Goal: Transaction & Acquisition: Purchase product/service

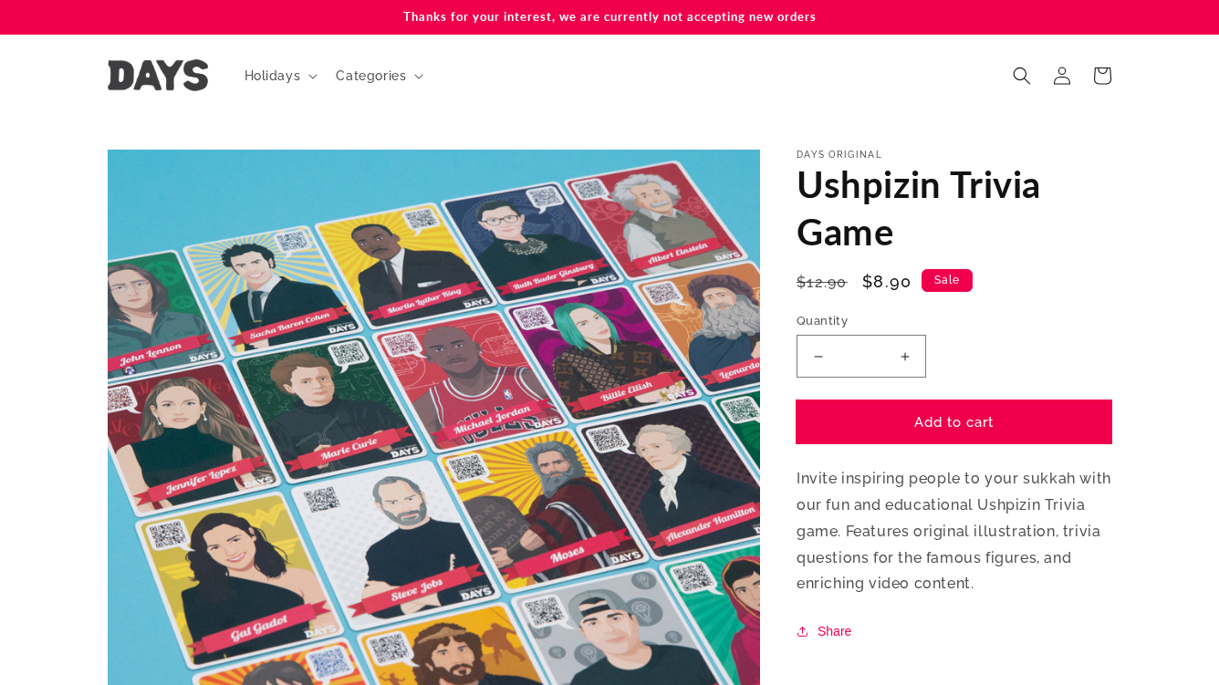
click at [987, 423] on button "Add to cart" at bounding box center [953, 421] width 315 height 43
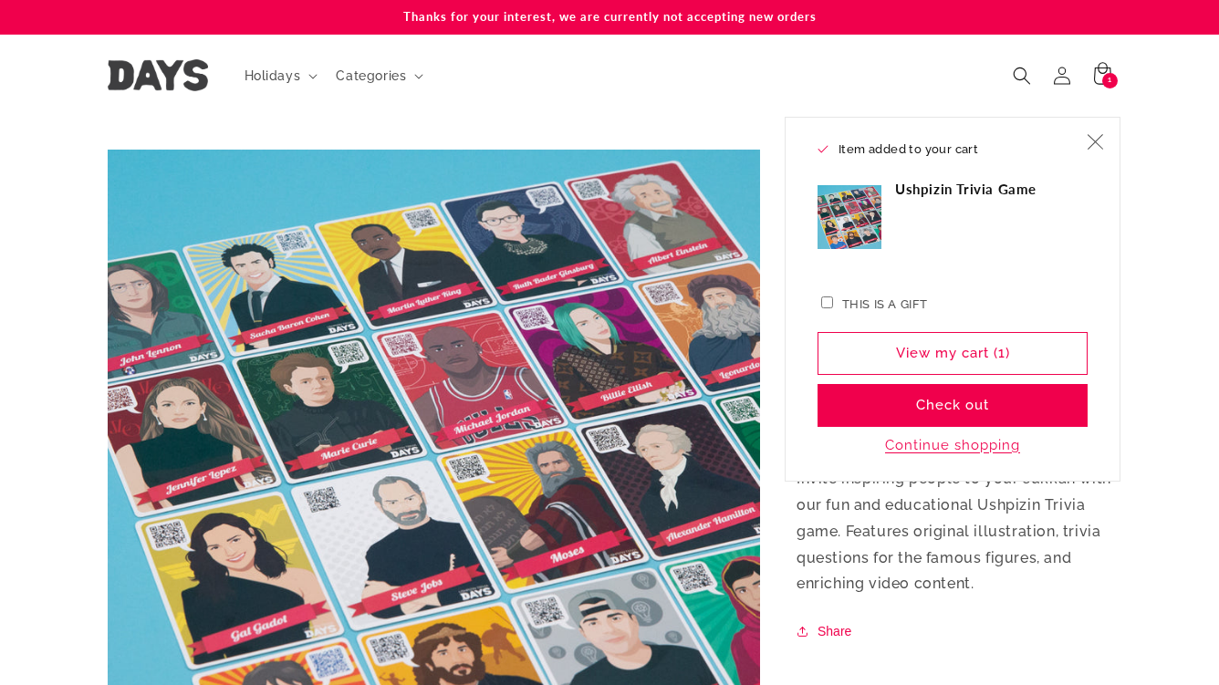
click at [1098, 150] on icon "Close" at bounding box center [1095, 142] width 16 height 16
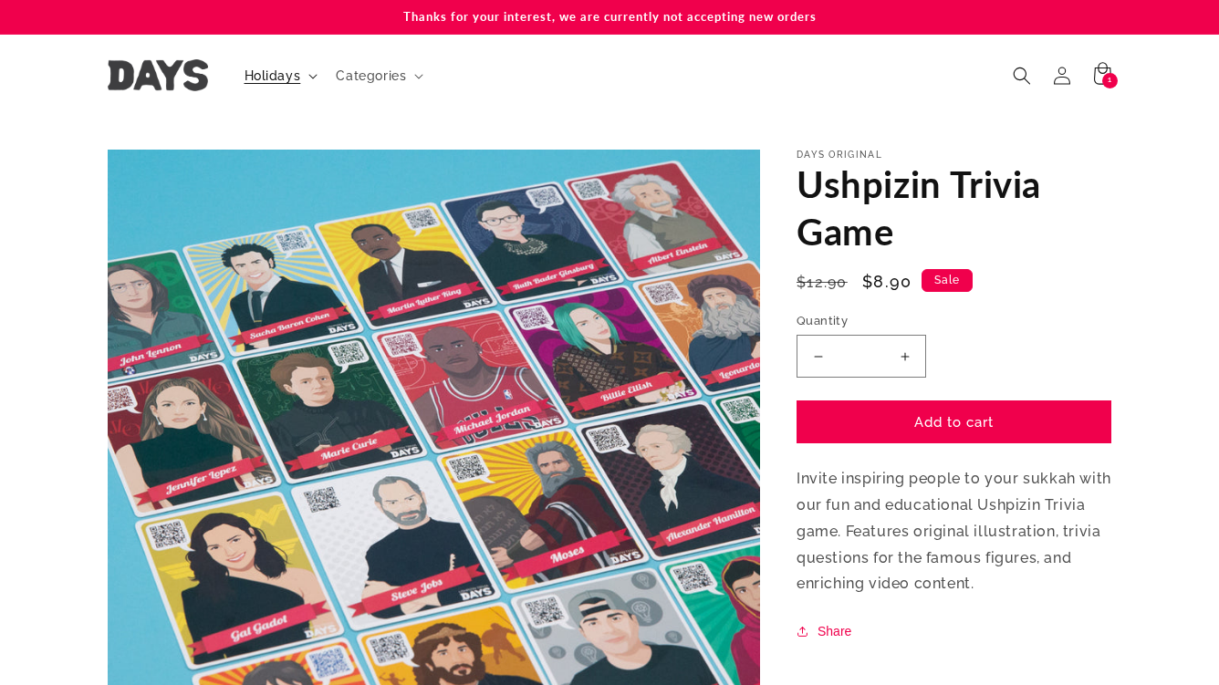
click at [308, 78] on icon at bounding box center [312, 76] width 9 height 5
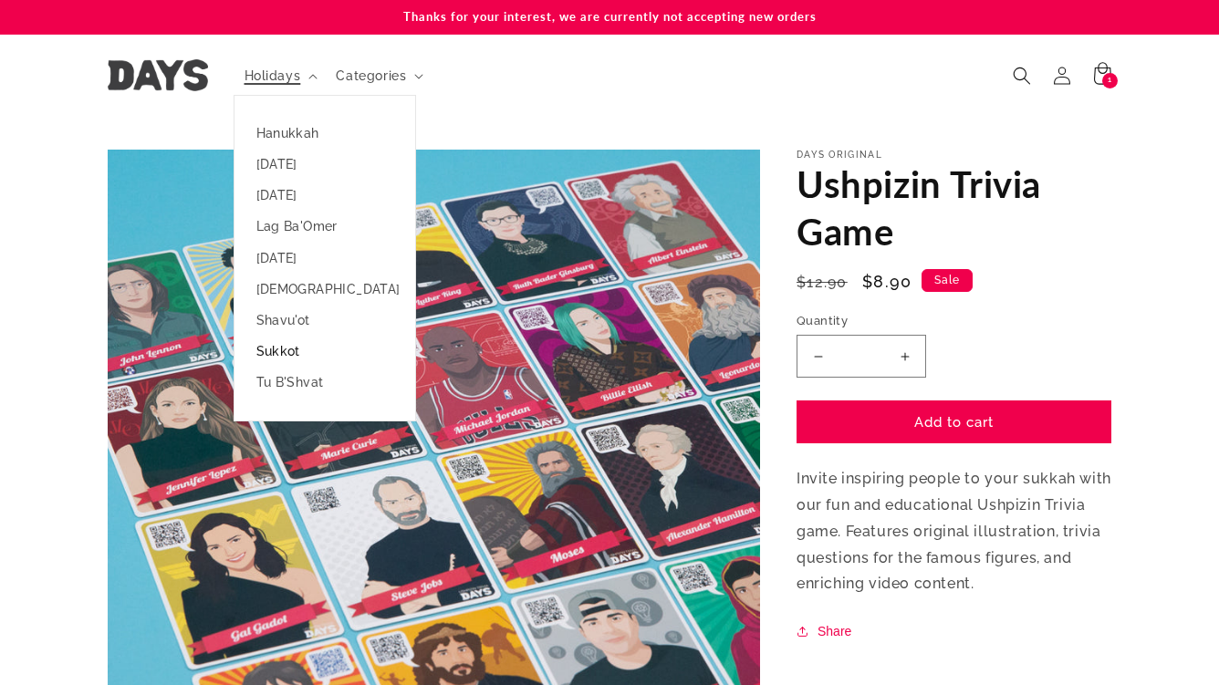
click at [296, 353] on link "Sukkot" at bounding box center [324, 351] width 181 height 31
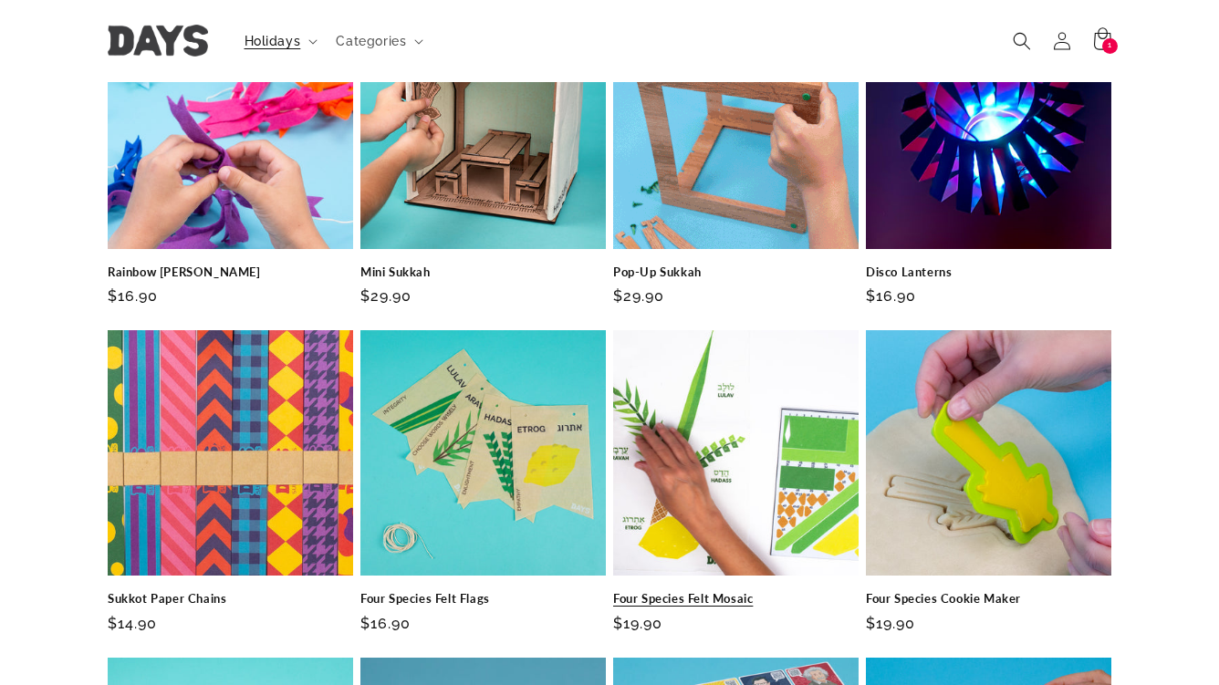
scroll to position [1916, 0]
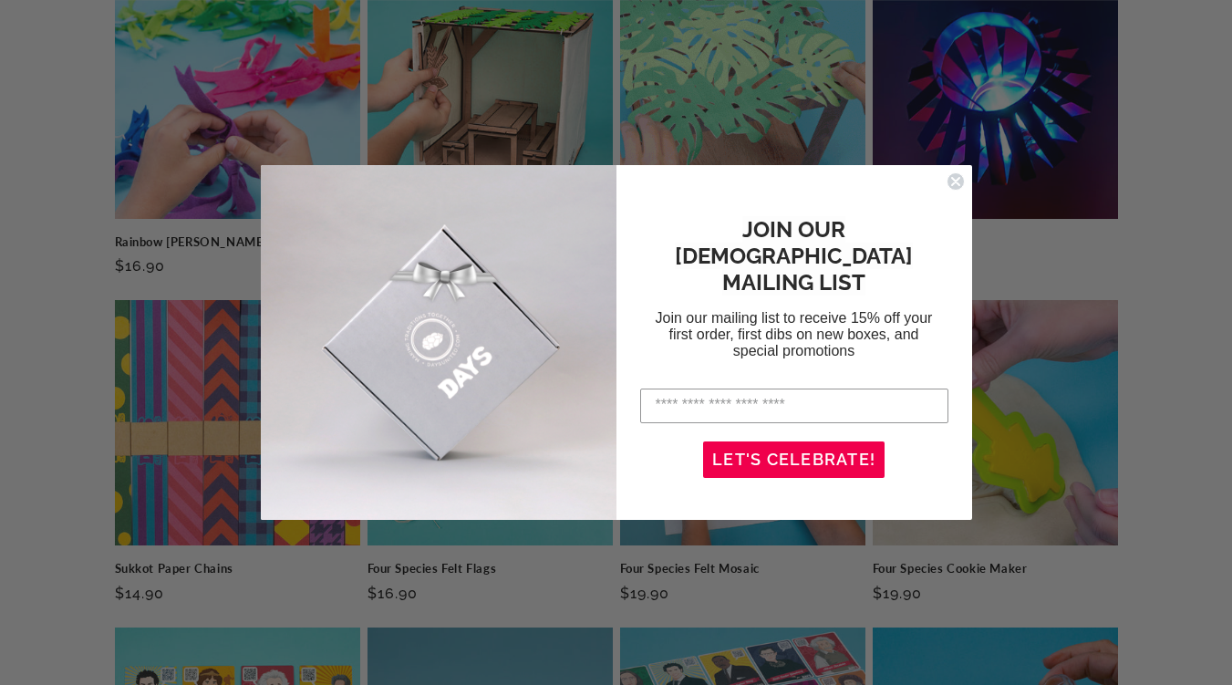
click at [958, 182] on circle "Close dialog" at bounding box center [955, 180] width 17 height 17
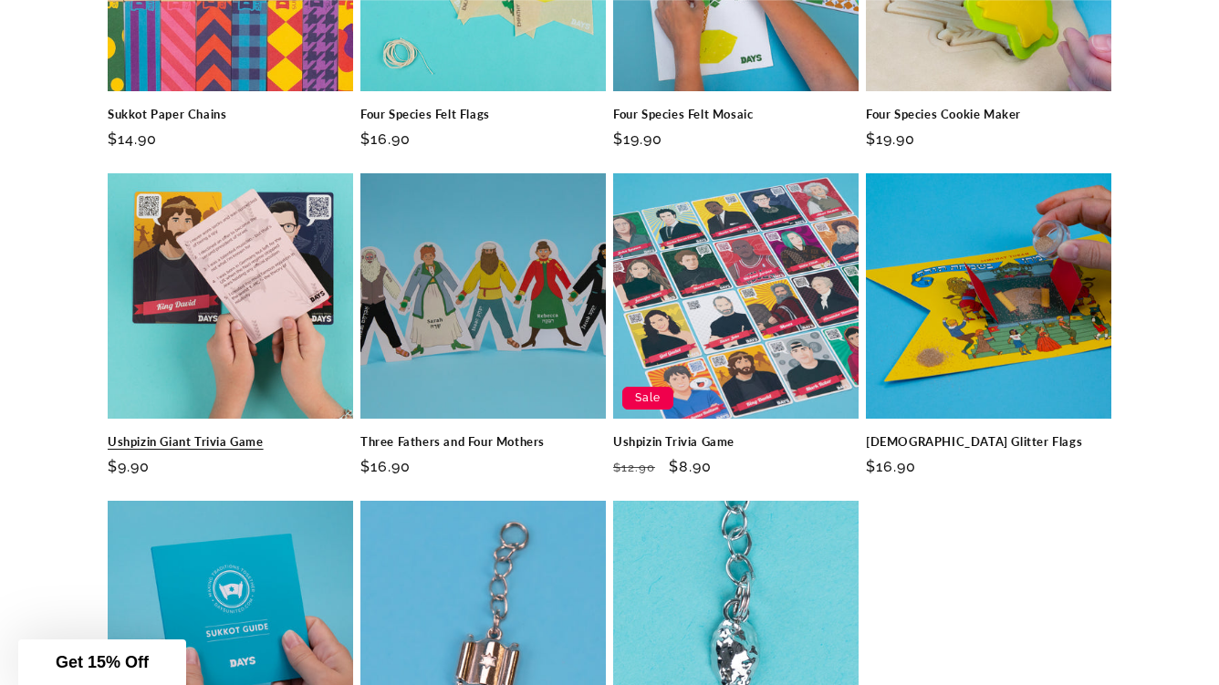
scroll to position [2372, 0]
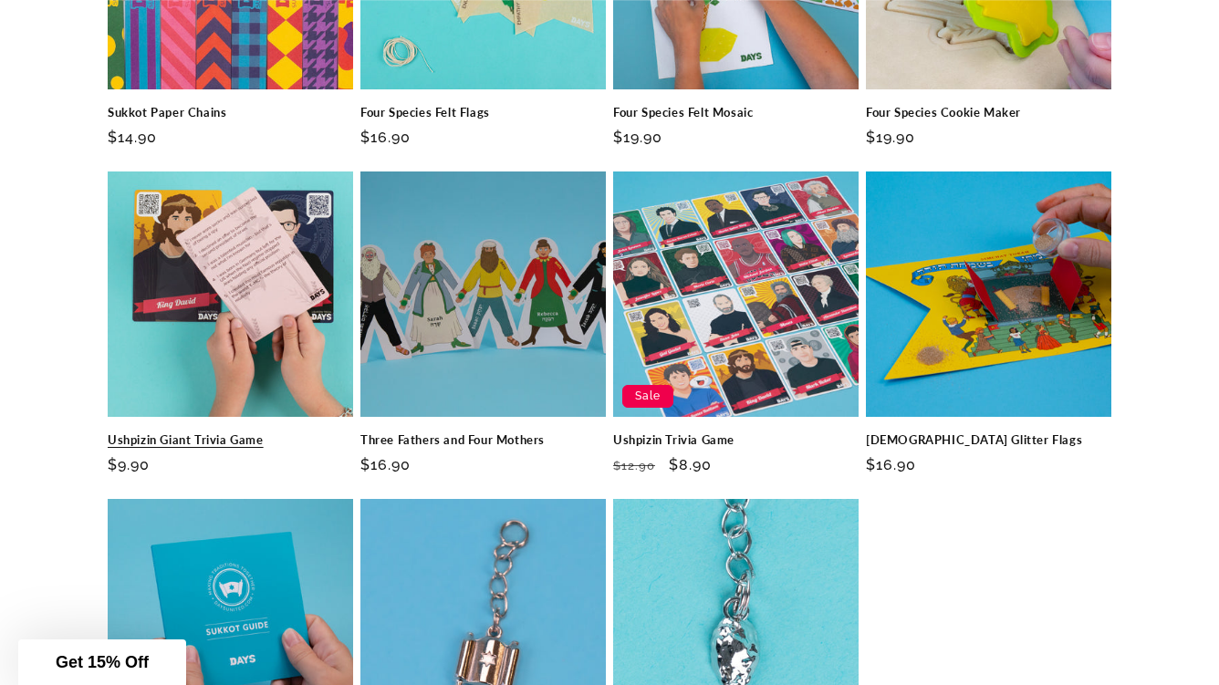
click at [222, 432] on link "Ushpizin Giant Trivia Game" at bounding box center [230, 440] width 245 height 16
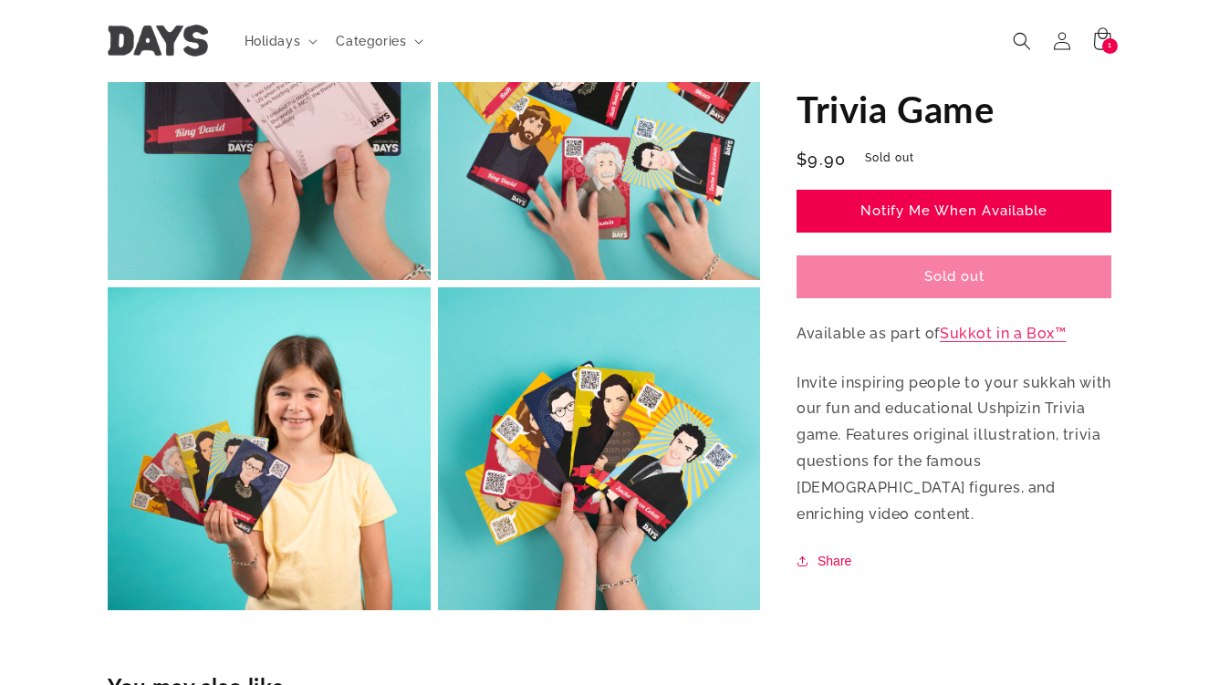
scroll to position [821, 0]
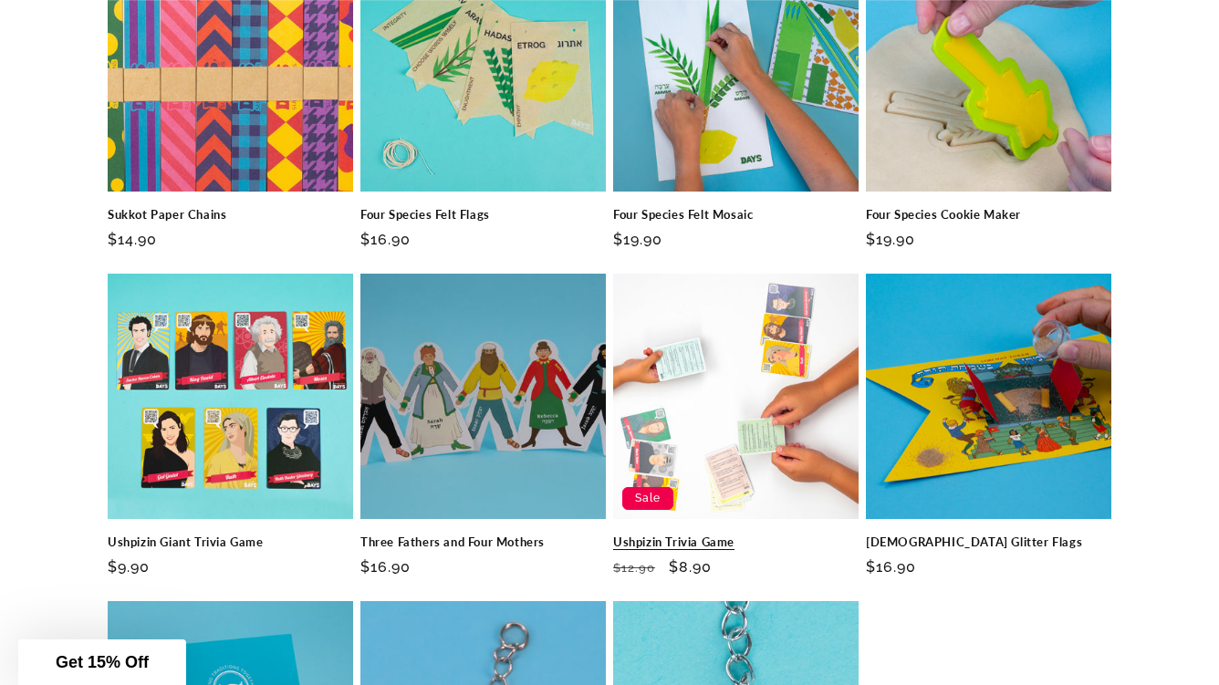
scroll to position [2281, 0]
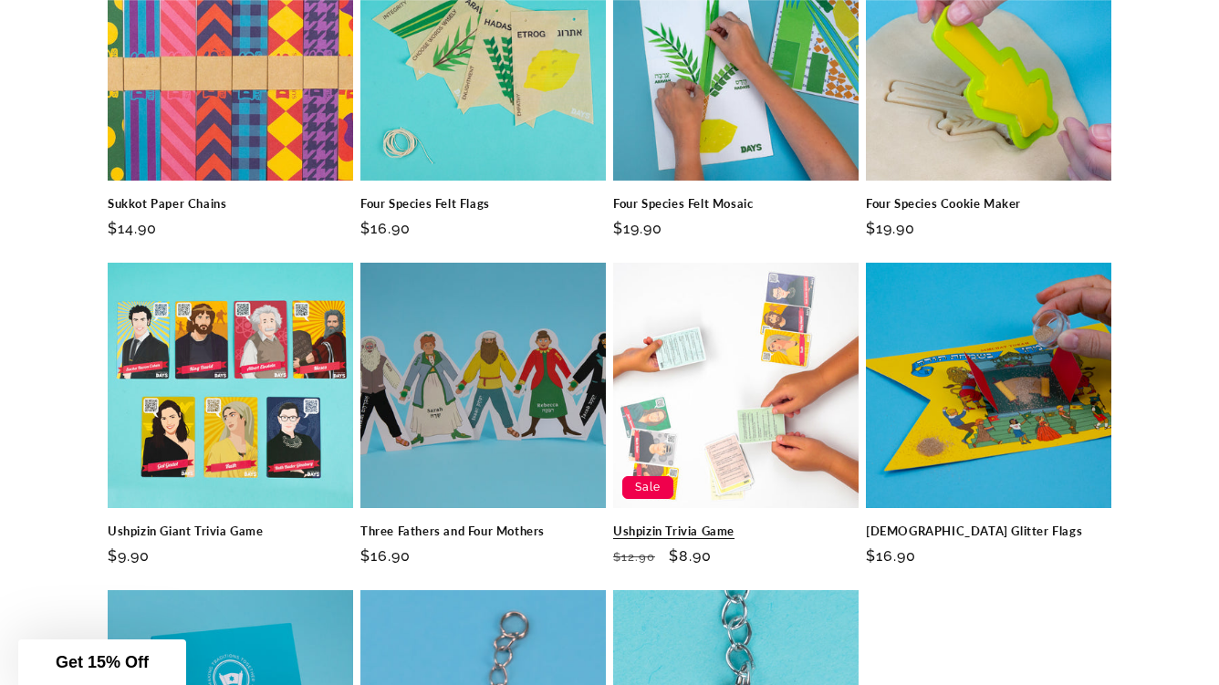
click at [733, 524] on link "Ushpizin Trivia Game" at bounding box center [735, 532] width 245 height 16
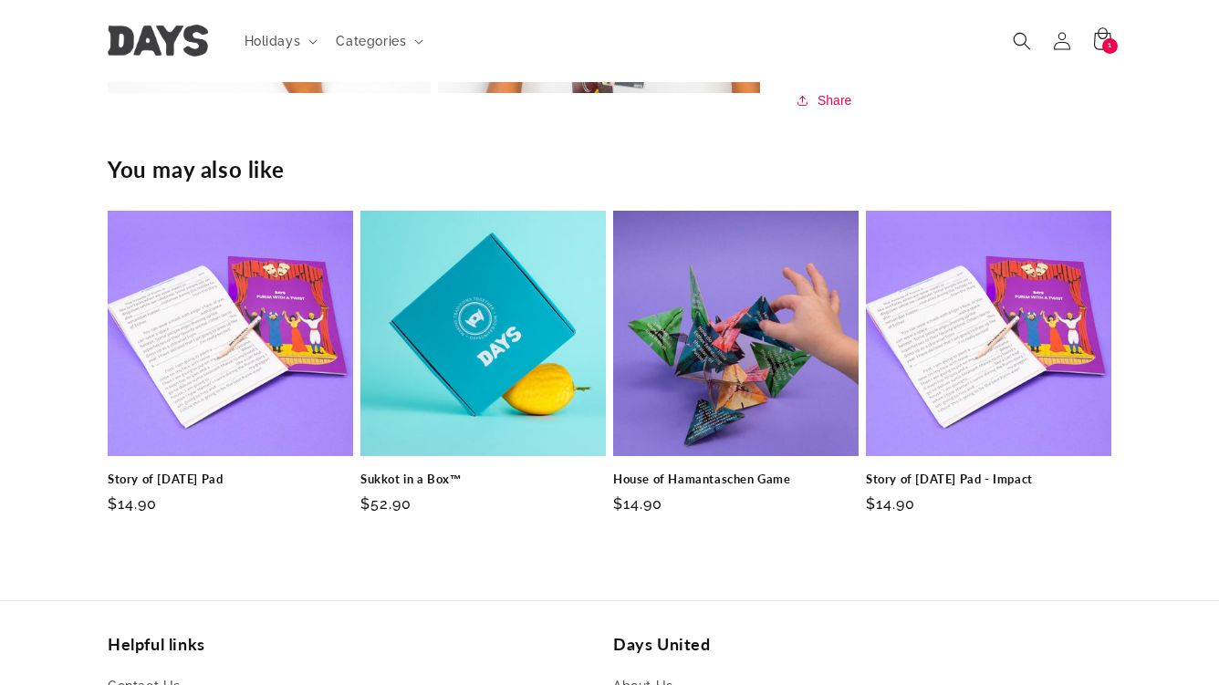
scroll to position [912, 0]
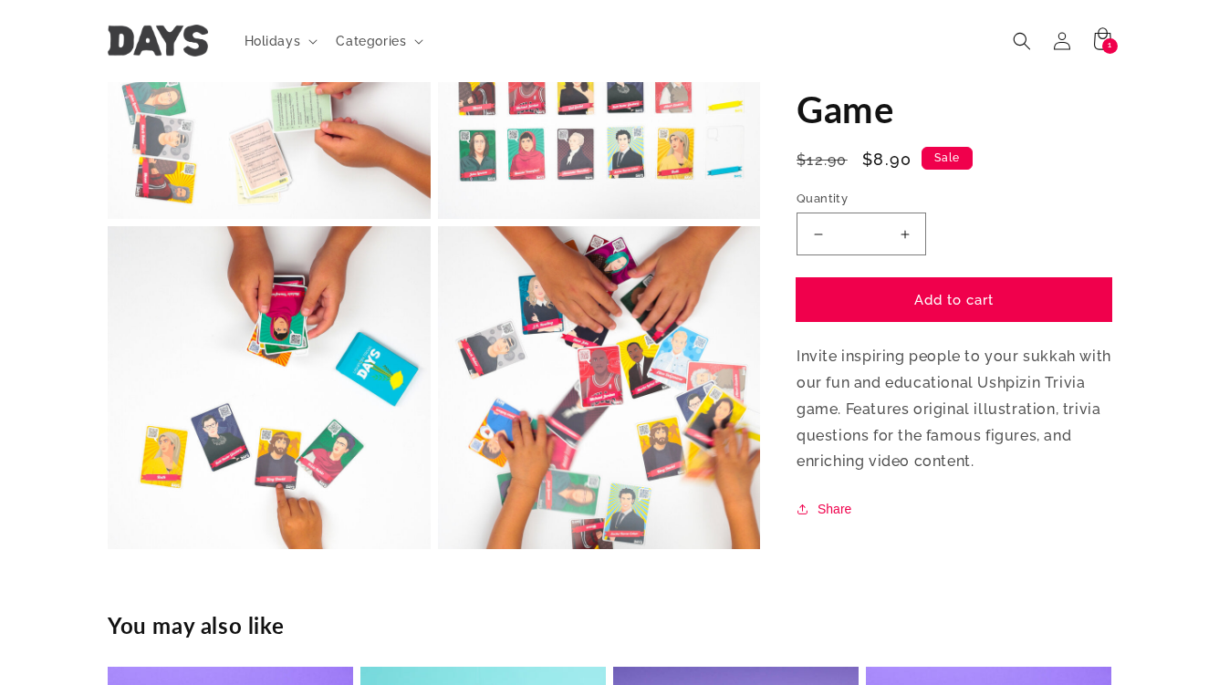
click at [918, 302] on button "Add to cart" at bounding box center [953, 300] width 315 height 43
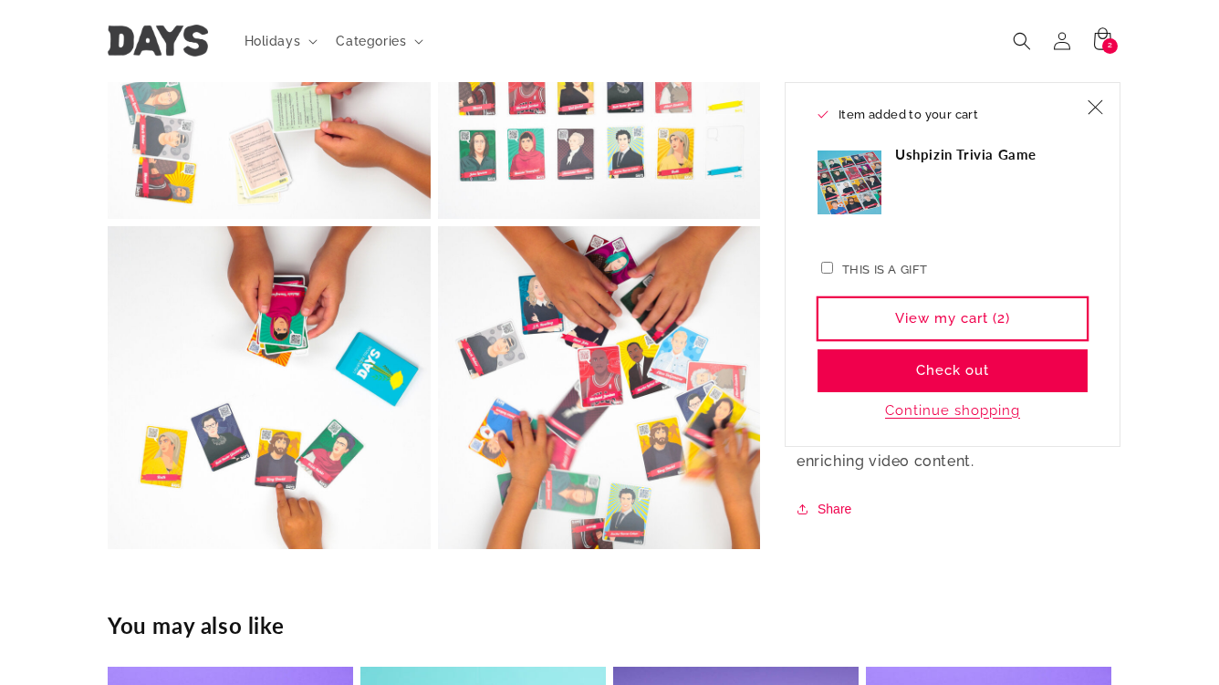
click at [1017, 324] on link "View my cart (2)" at bounding box center [952, 318] width 270 height 43
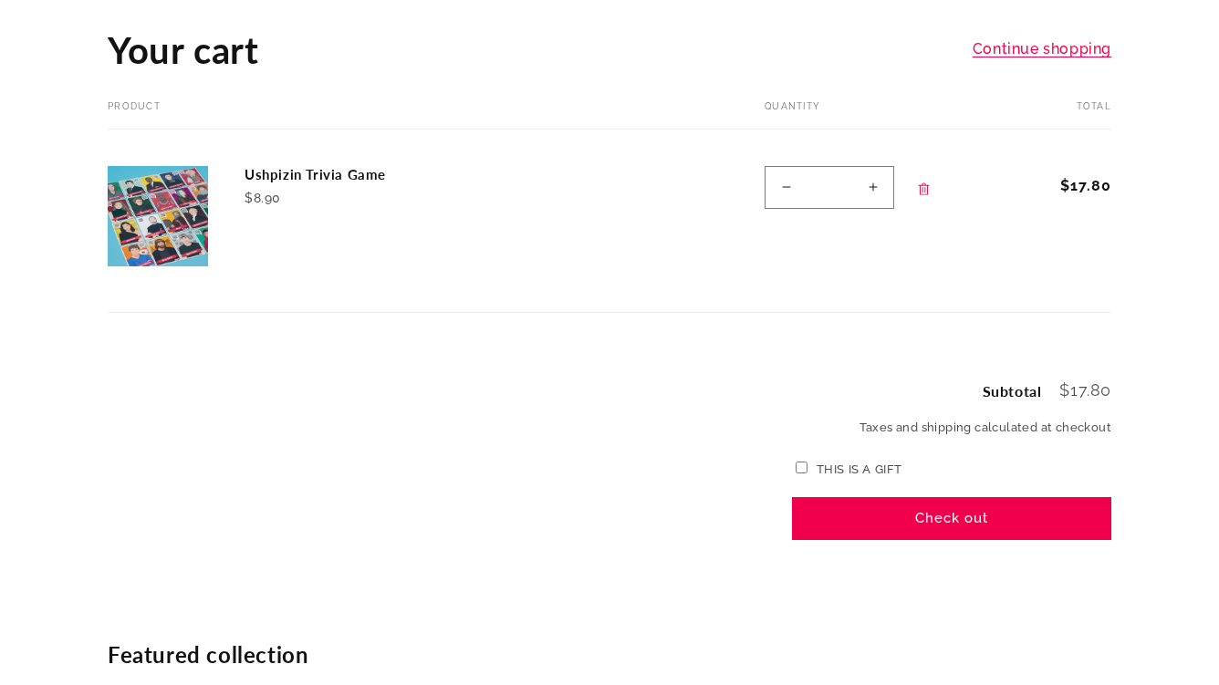
scroll to position [182, 0]
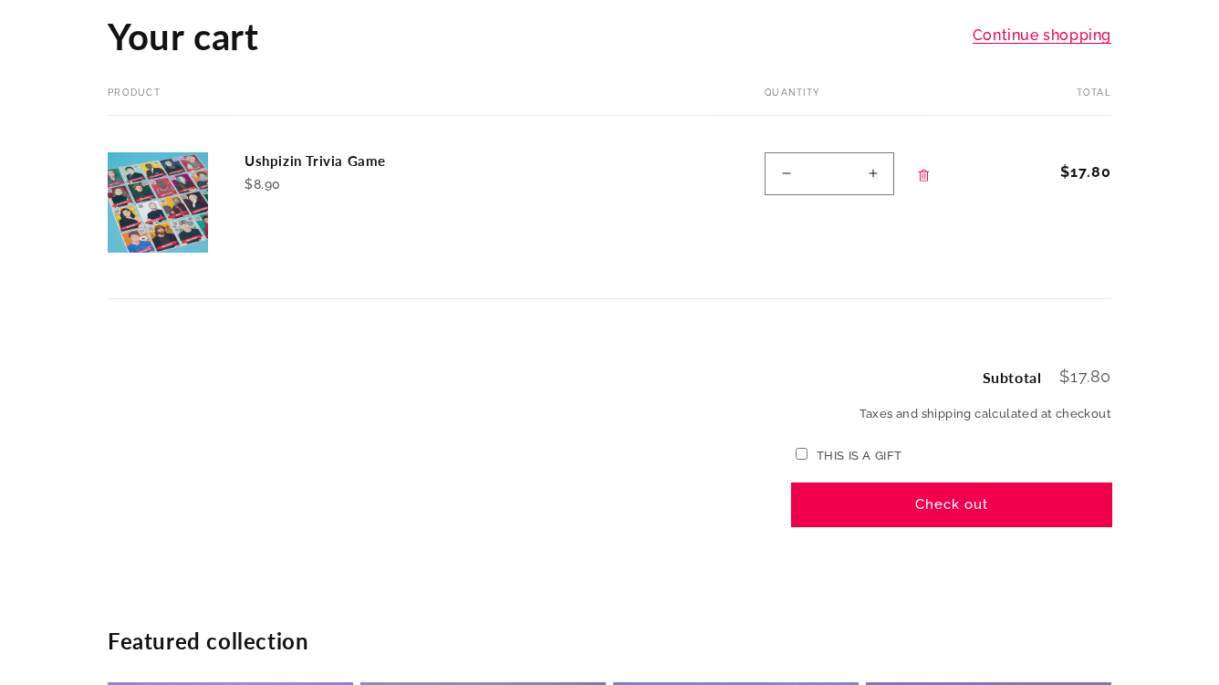
click at [1038, 504] on button "Check out" at bounding box center [951, 505] width 319 height 43
